Goal: Task Accomplishment & Management: Complete application form

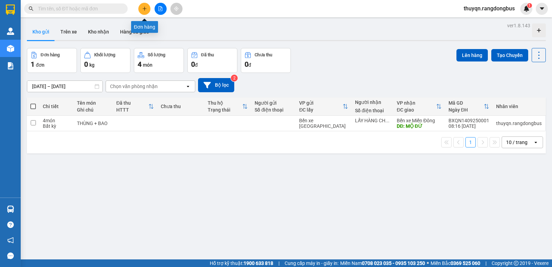
click at [143, 8] on icon "plus" at bounding box center [144, 8] width 5 height 5
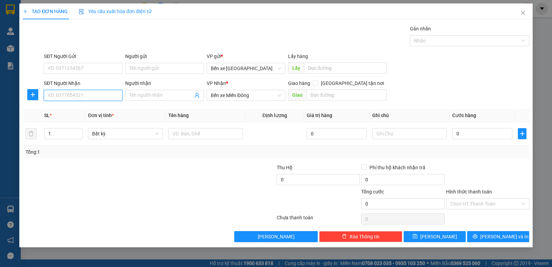
click at [57, 95] on input "SĐT Người Nhận" at bounding box center [83, 95] width 79 height 11
click at [60, 94] on input "SĐT Người Nhận" at bounding box center [83, 95] width 79 height 11
click at [52, 95] on input "SĐT Người Nhận" at bounding box center [83, 95] width 79 height 11
type input "0326828105"
click at [82, 108] on div "0326828105 - LẤY HÀNG" at bounding box center [83, 109] width 70 height 8
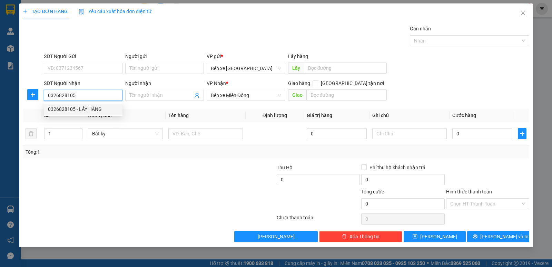
type input "LẤY HÀNG"
type input "[PERSON_NAME]"
type input "0326828105"
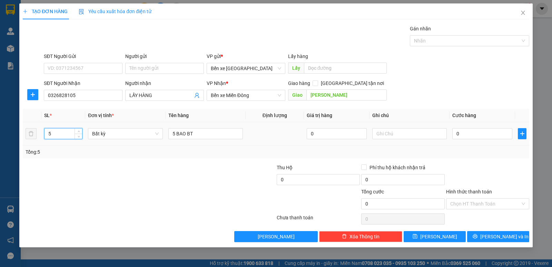
click at [55, 133] on input "5" at bounding box center [64, 133] width 38 height 10
type input "2"
drag, startPoint x: 175, startPoint y: 131, endPoint x: 167, endPoint y: 137, distance: 9.9
click at [167, 137] on td "5 BAO BT" at bounding box center [206, 133] width 80 height 23
type input "BAO BT"
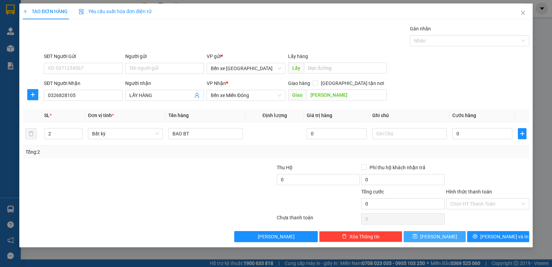
click at [448, 235] on button "[PERSON_NAME]" at bounding box center [435, 236] width 62 height 11
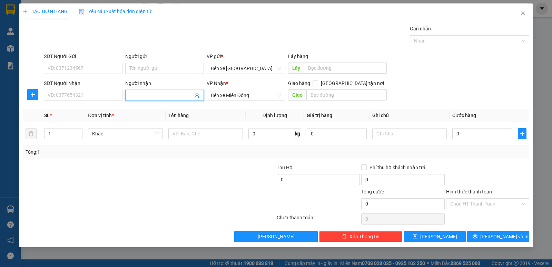
click at [136, 98] on input "Người nhận" at bounding box center [161, 95] width 64 height 8
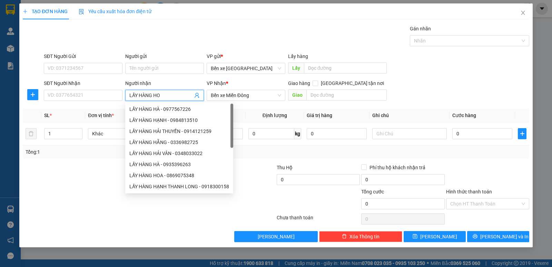
type input "LẤY HÀNG HOA"
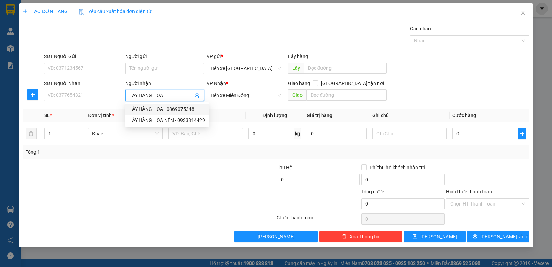
click at [177, 110] on div "LẤY HÀNG HOA - 0869075348" at bounding box center [167, 109] width 76 height 8
type input "0869075348"
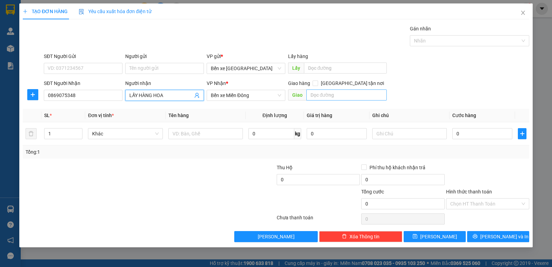
type input "LẤY HÀNG HOA"
click at [325, 97] on input "text" at bounding box center [346, 94] width 81 height 11
type input "BÀ ĐẠT"
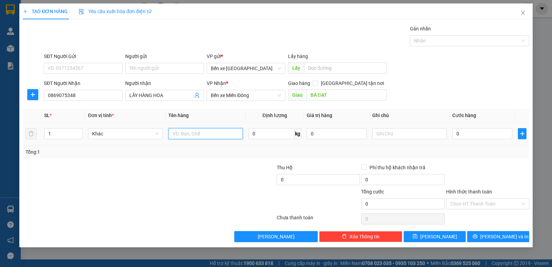
click at [189, 133] on input "text" at bounding box center [205, 133] width 75 height 11
type input "XE SỐ"
click at [457, 133] on input "0" at bounding box center [482, 133] width 60 height 11
type input "5"
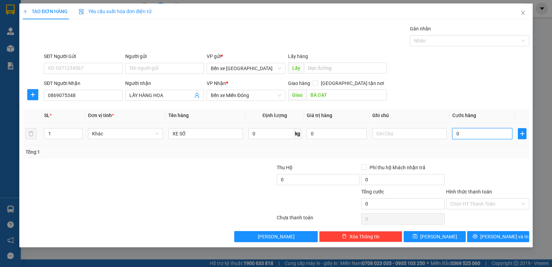
type input "5"
type input "50"
type input "500"
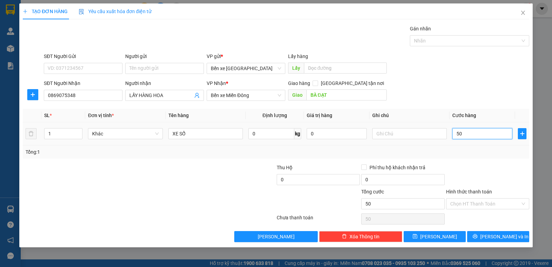
type input "500"
type input "500.000"
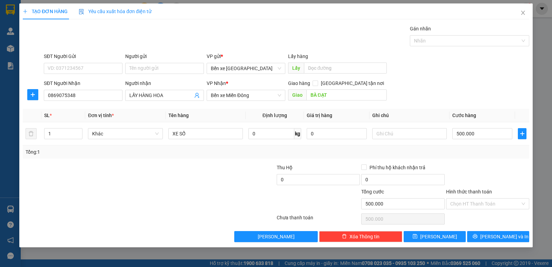
click at [472, 148] on div "Tổng: 1" at bounding box center [276, 152] width 501 height 8
click at [443, 240] on button "[PERSON_NAME]" at bounding box center [435, 236] width 62 height 11
type input "0"
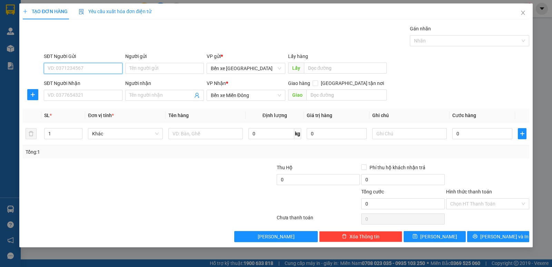
click at [74, 64] on input "SĐT Người Gửi" at bounding box center [83, 68] width 79 height 11
